Goal: Navigation & Orientation: Go to known website

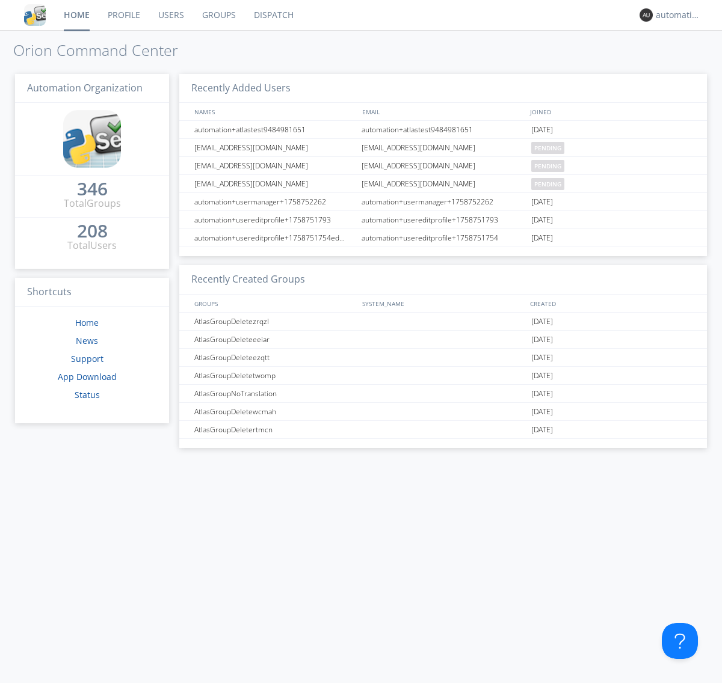
click at [272, 15] on link "Dispatch" at bounding box center [274, 15] width 58 height 30
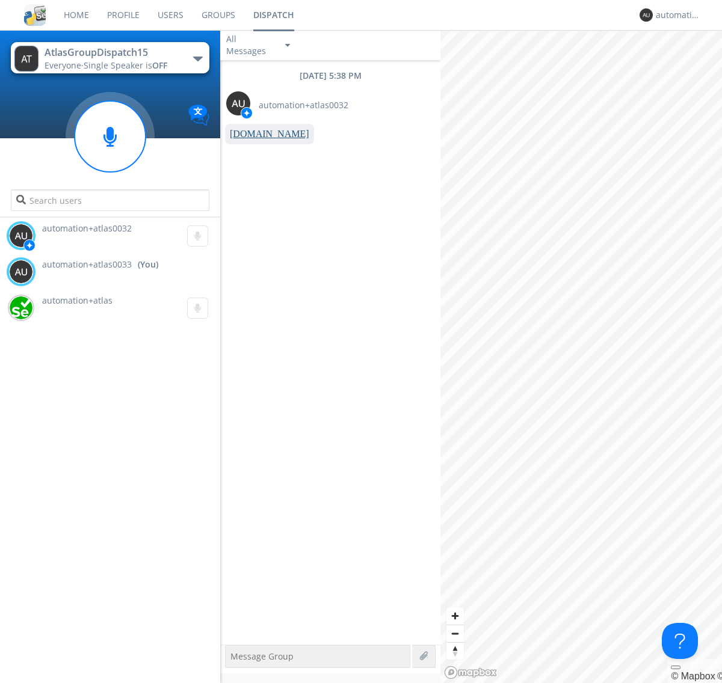
click at [263, 134] on link "[DOMAIN_NAME]" at bounding box center [269, 134] width 79 height 10
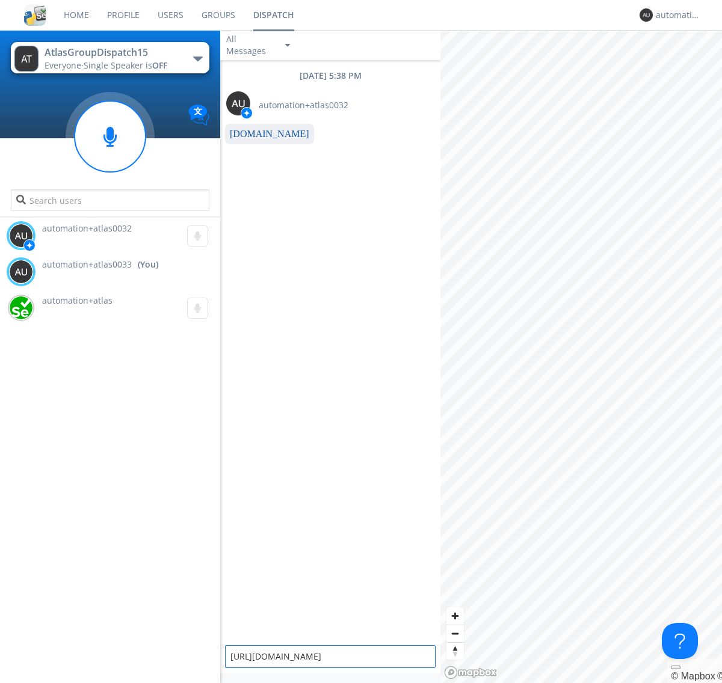
type textarea "[URL][DOMAIN_NAME]"
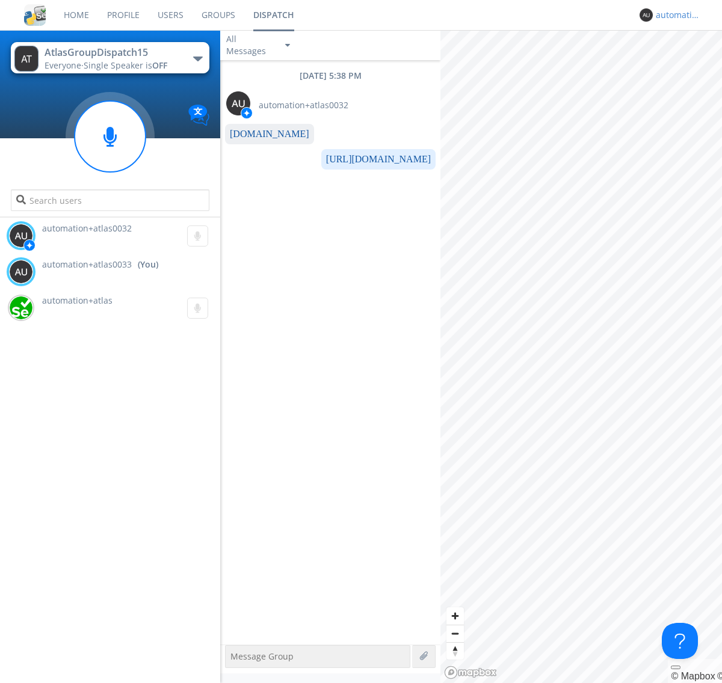
click at [675, 15] on div "automation+atlas0033" at bounding box center [678, 15] width 45 height 12
